Goal: Book appointment/travel/reservation

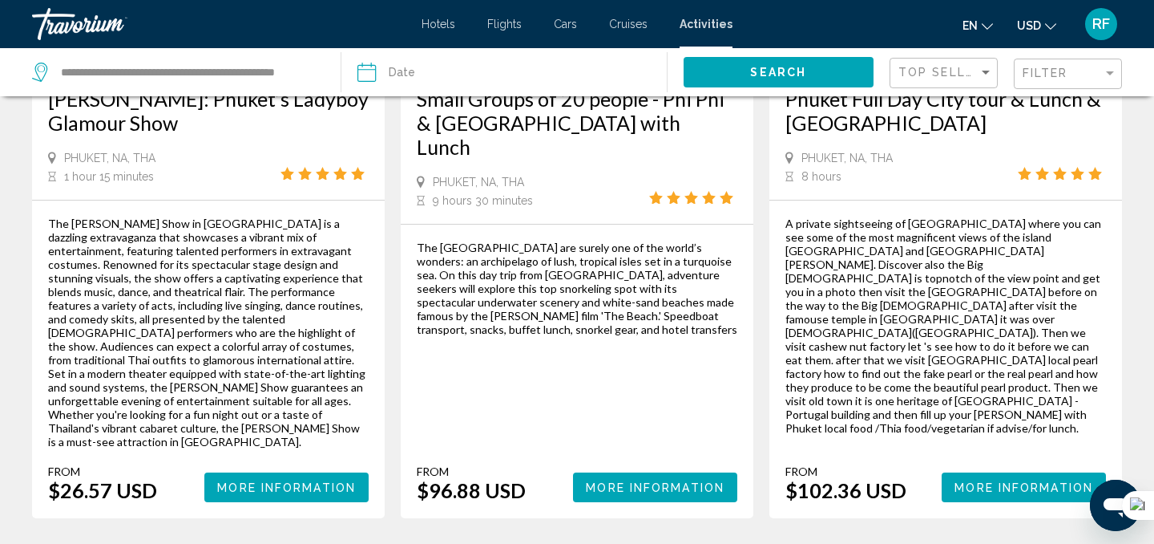
scroll to position [2686, 0]
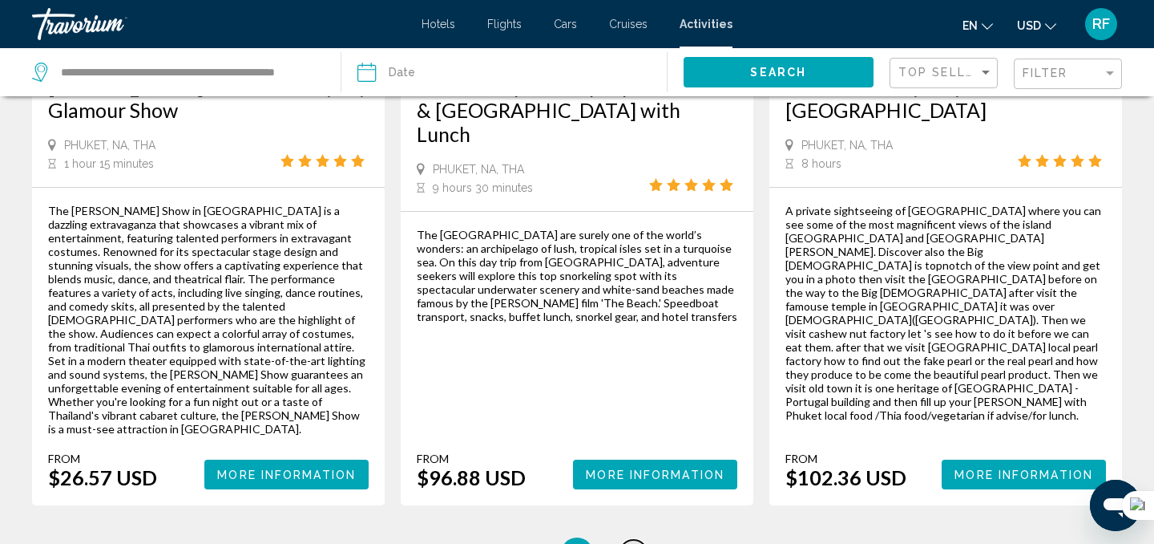
click at [631, 543] on span "8" at bounding box center [633, 553] width 8 height 18
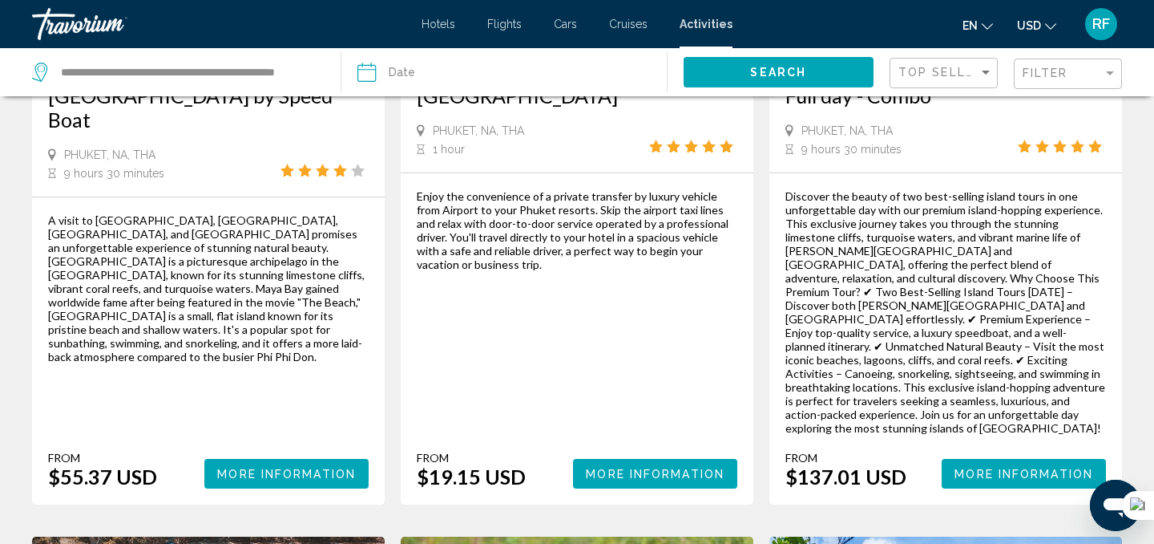
scroll to position [371, 0]
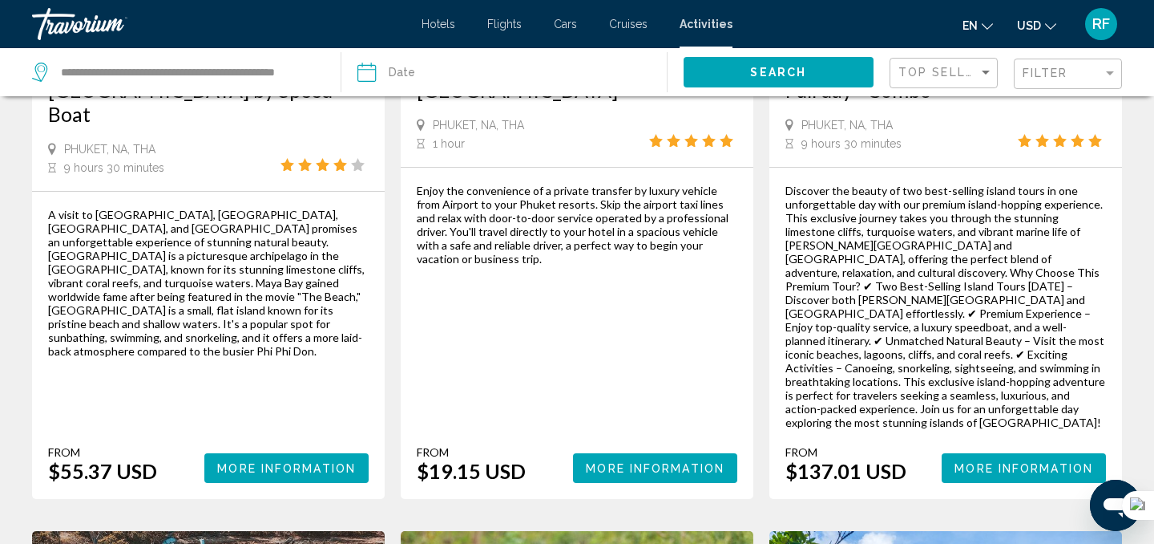
click at [624, 462] on span "More Information" at bounding box center [655, 468] width 139 height 13
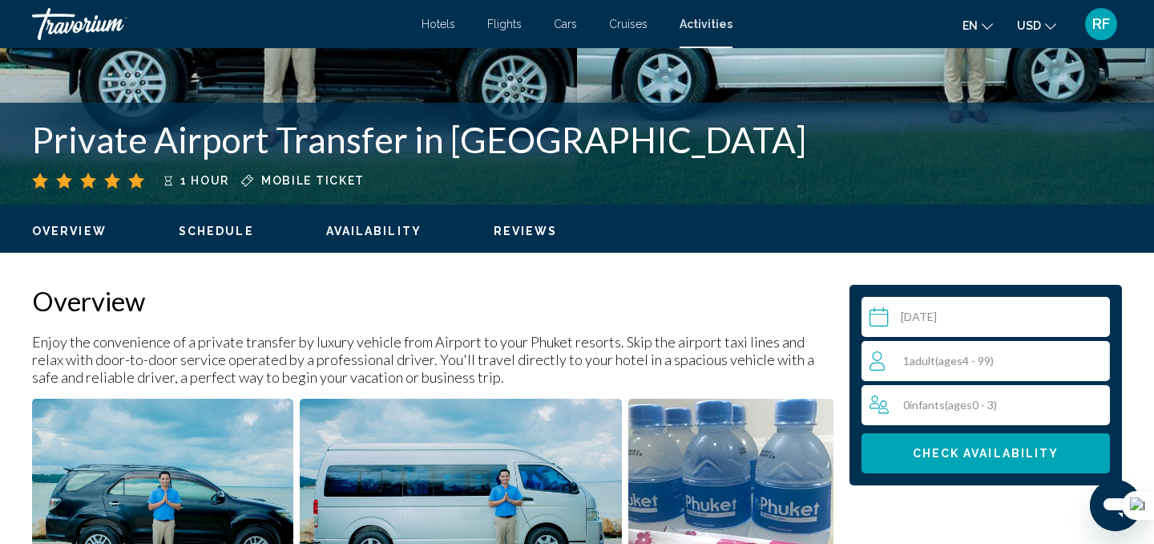
scroll to position [328, 0]
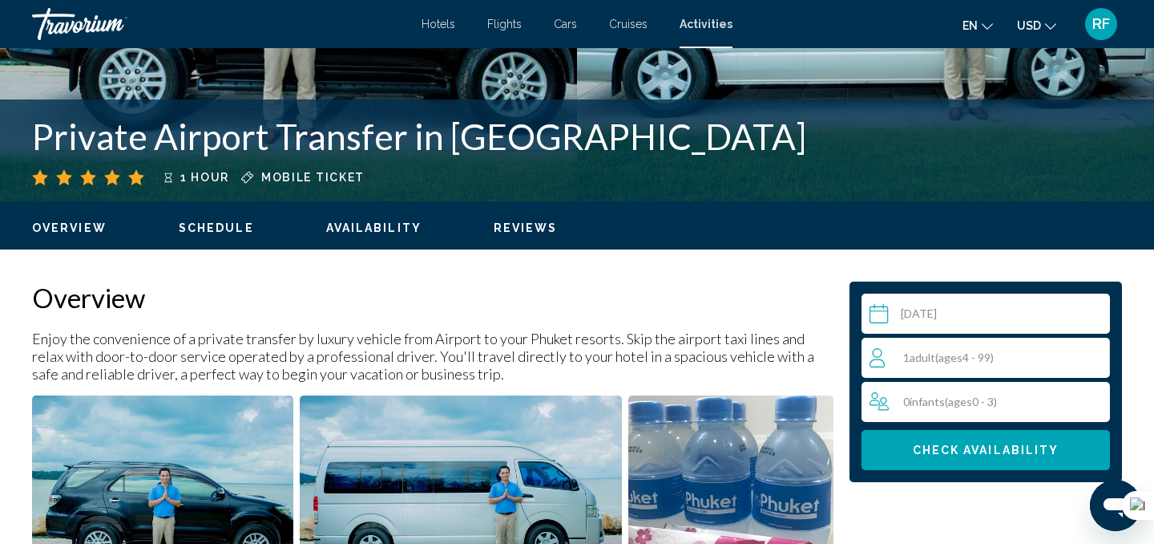
click at [928, 310] on input "Main content" at bounding box center [989, 315] width 255 height 45
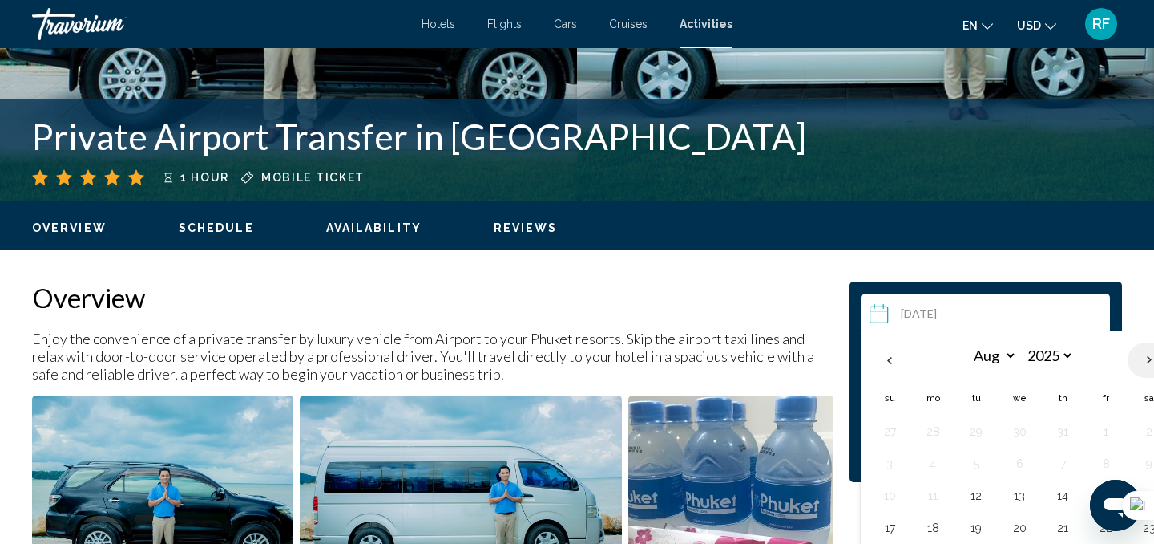
click at [1149, 358] on th "Next month" at bounding box center [1149, 359] width 43 height 35
select select "*"
click at [1061, 463] on button "11" at bounding box center [1063, 463] width 26 height 22
type input "**********"
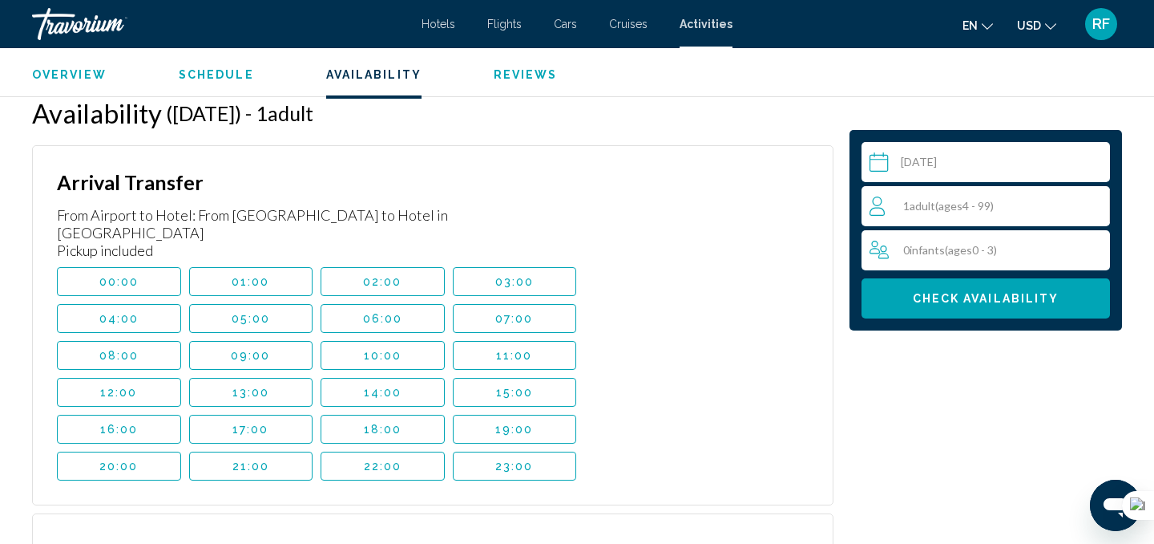
scroll to position [2480, 0]
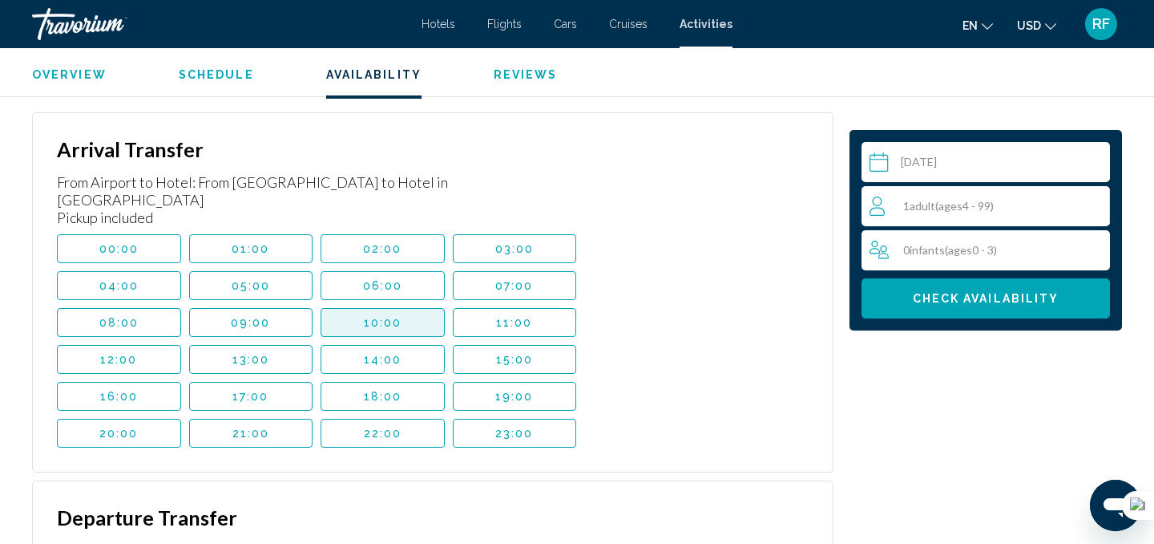
click at [390, 316] on span "10:00" at bounding box center [383, 322] width 38 height 13
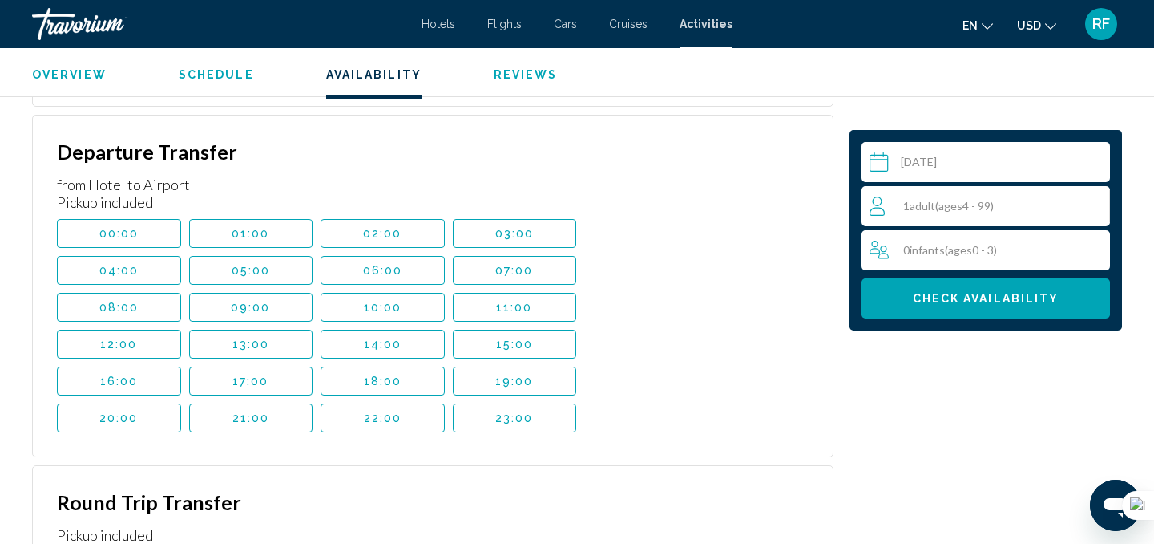
scroll to position [2911, 0]
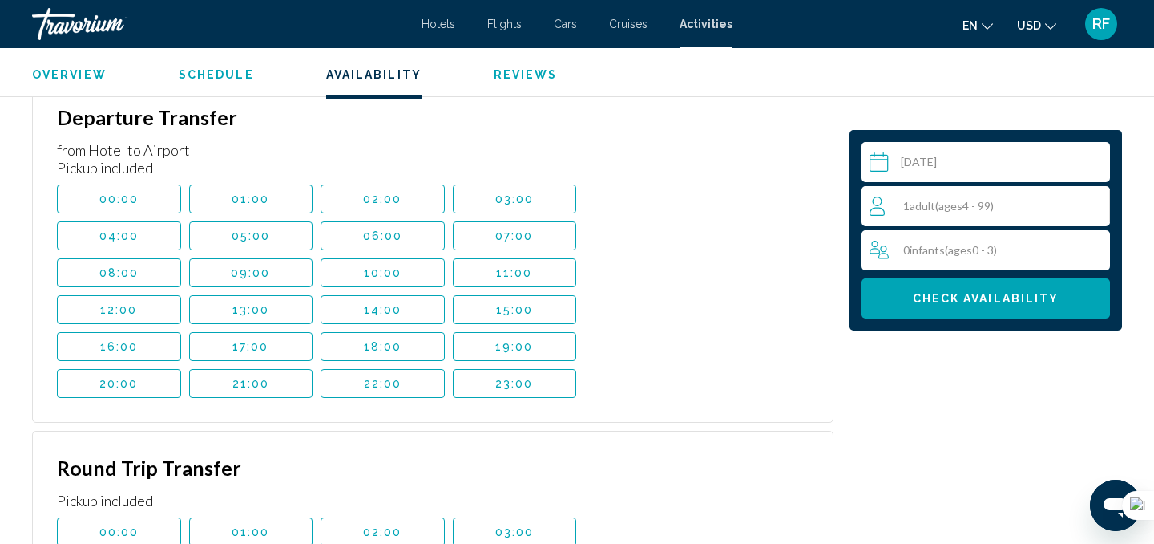
click at [241, 340] on span "17:00" at bounding box center [250, 346] width 37 height 13
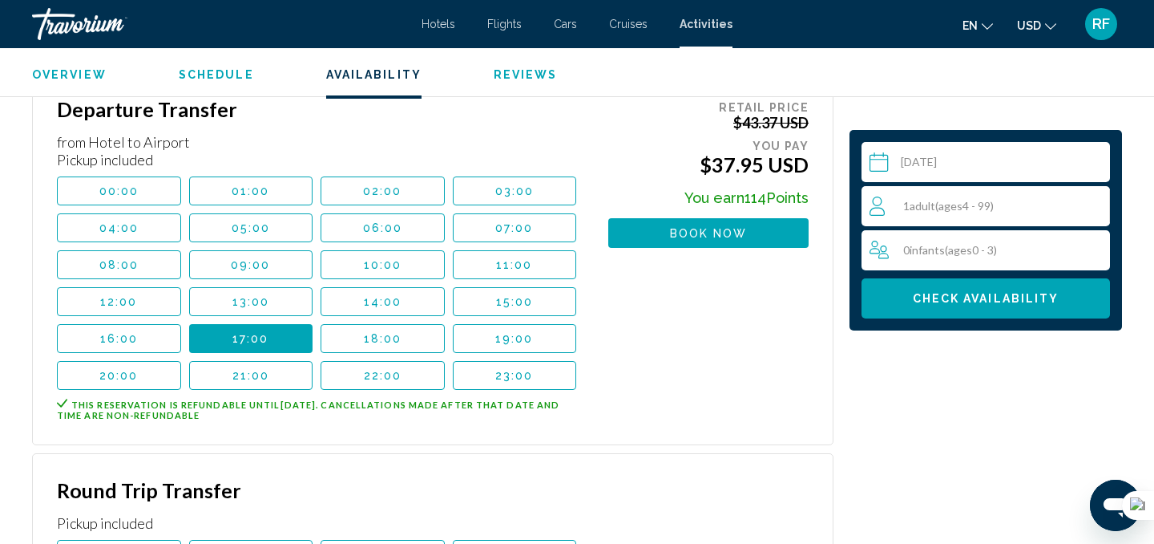
scroll to position [2887, 0]
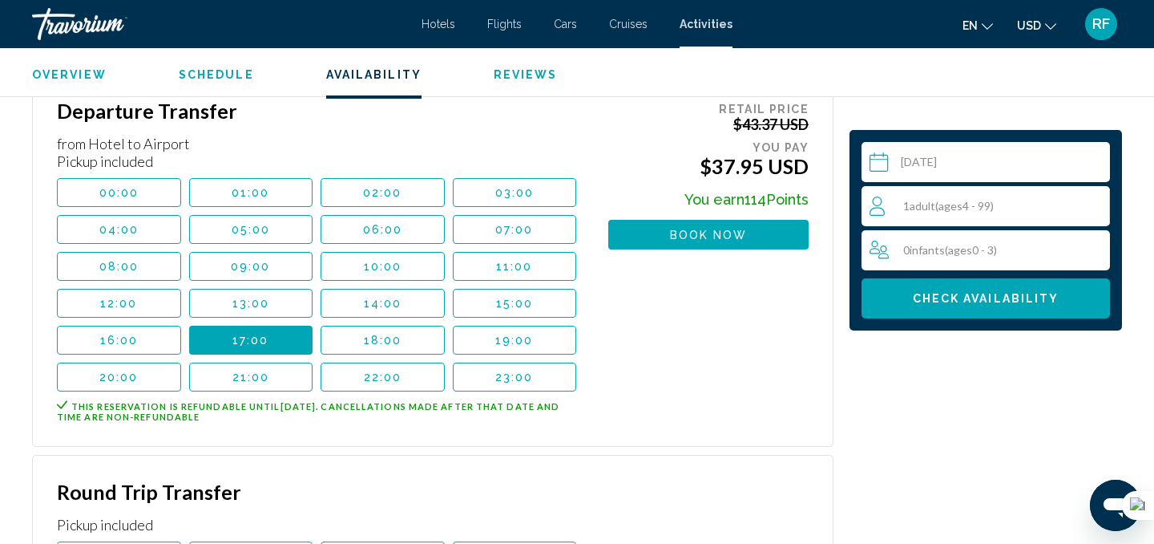
click at [166, 178] on button "00:00" at bounding box center [119, 192] width 124 height 29
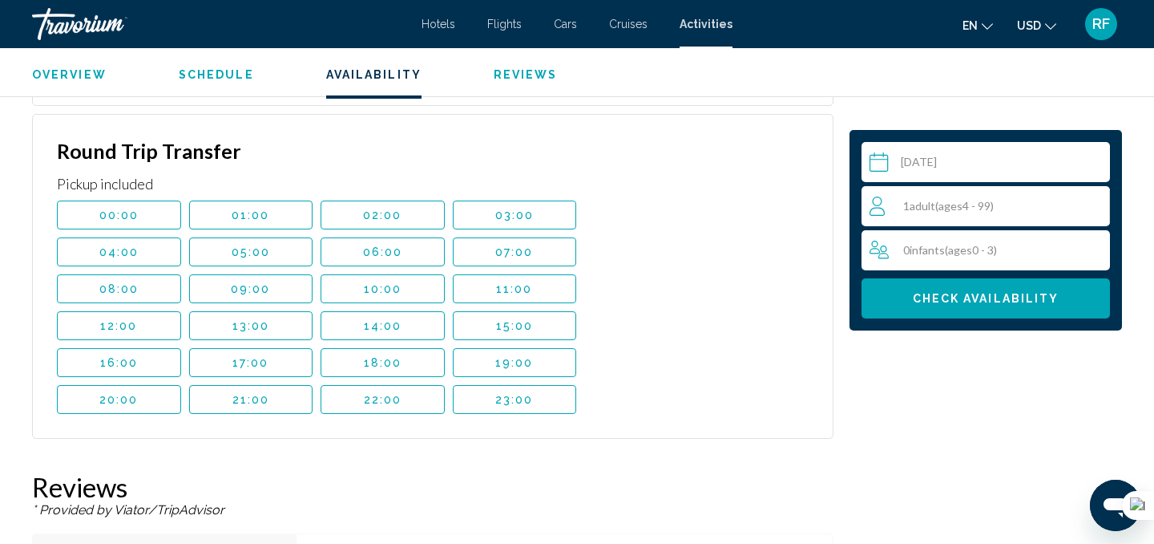
scroll to position [3233, 0]
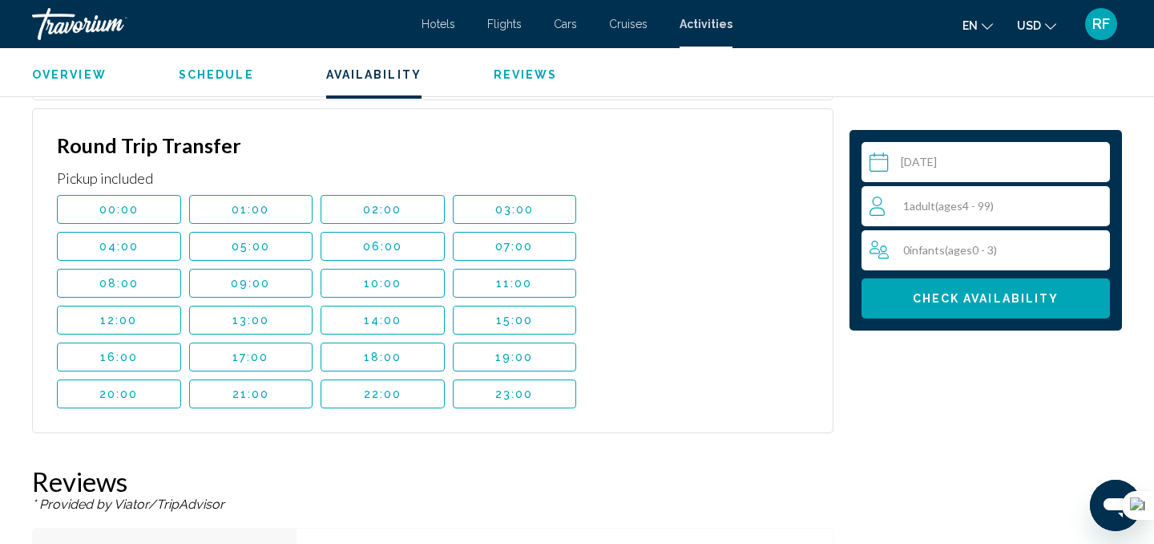
click at [261, 350] on span "17:00" at bounding box center [250, 356] width 37 height 13
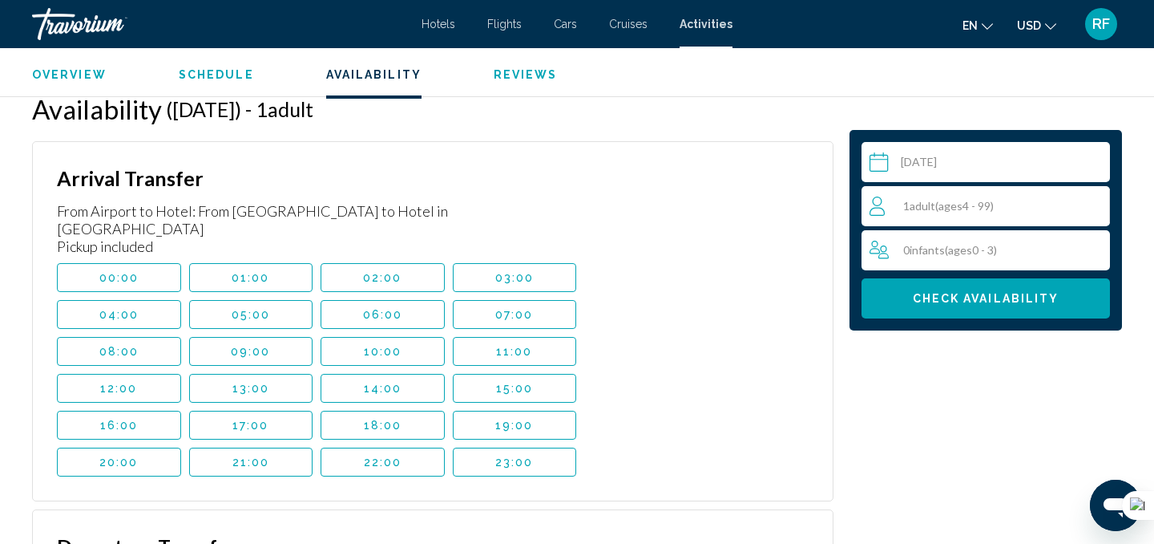
scroll to position [2450, 0]
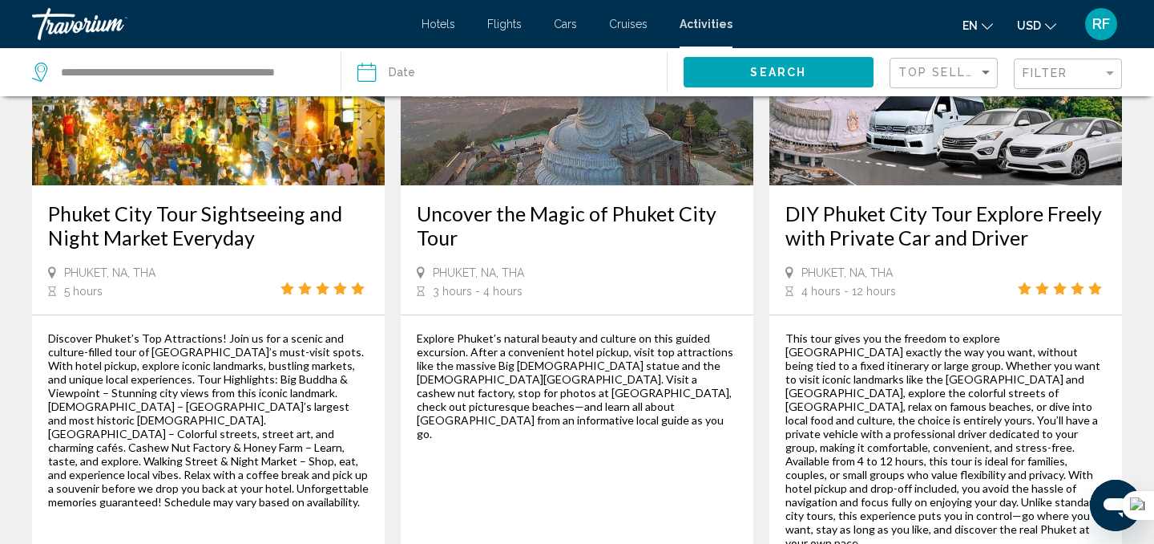
scroll to position [2701, 0]
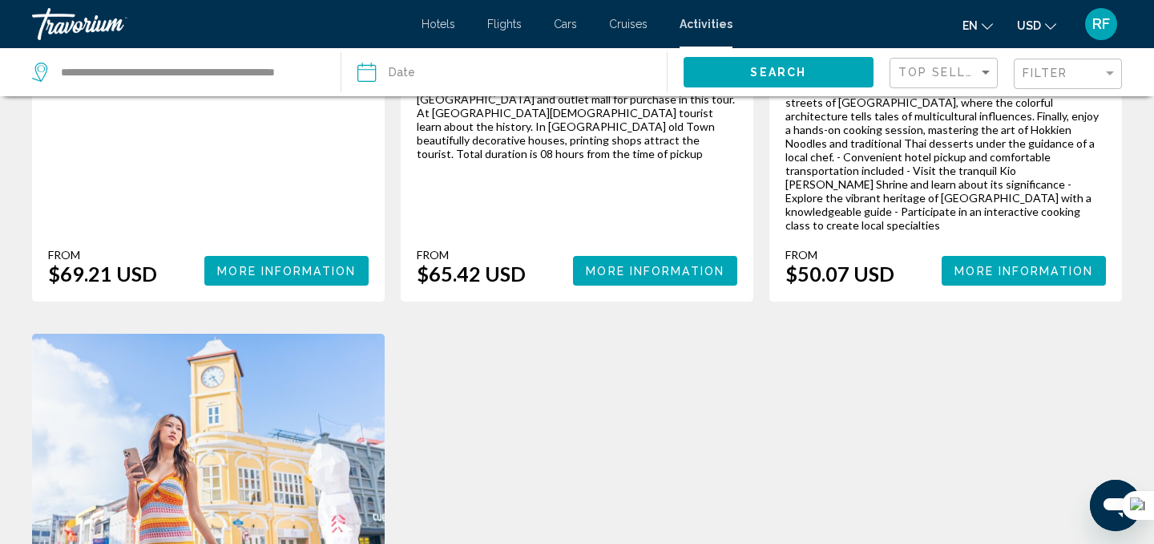
scroll to position [1226, 0]
